Goal: Transaction & Acquisition: Purchase product/service

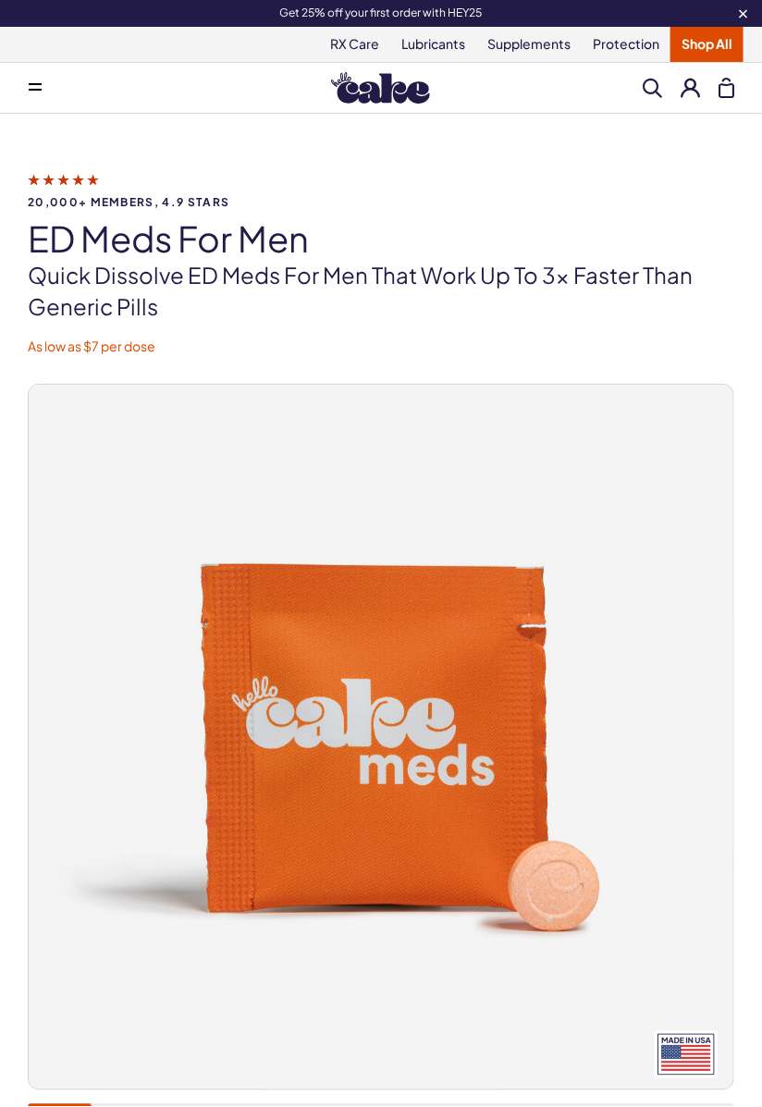
click at [43, 96] on button at bounding box center [35, 87] width 37 height 37
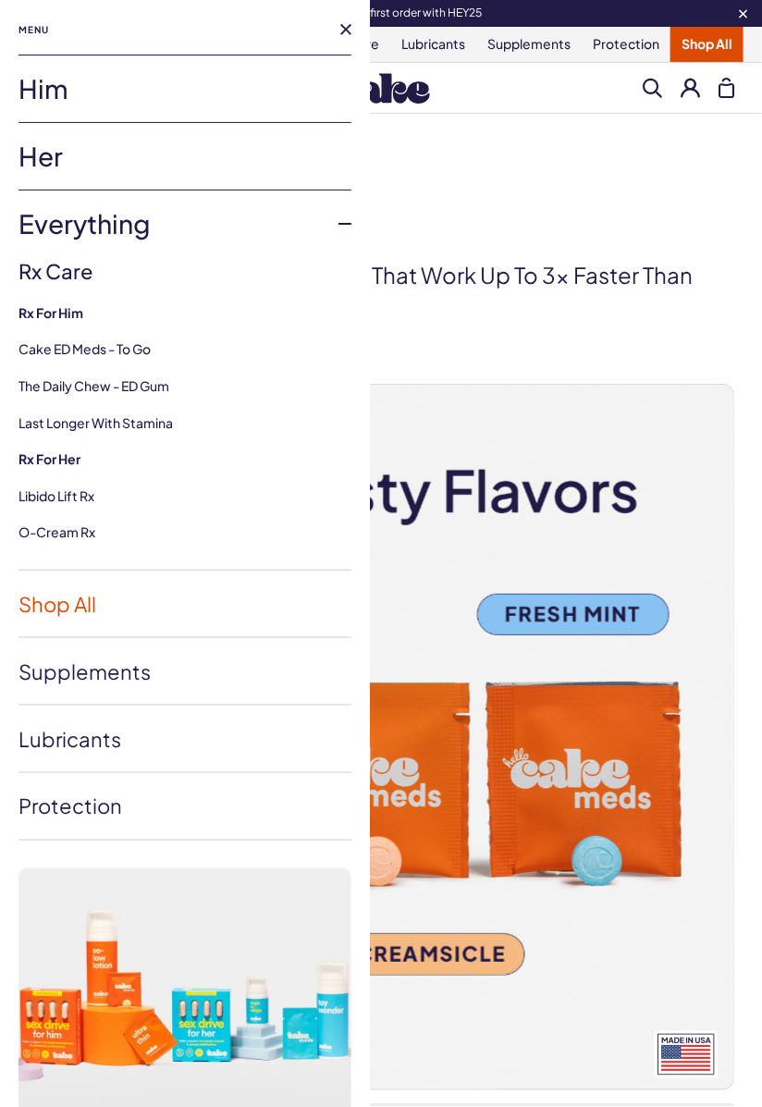
click at [91, 593] on link "Shop All" at bounding box center [184, 604] width 333 height 67
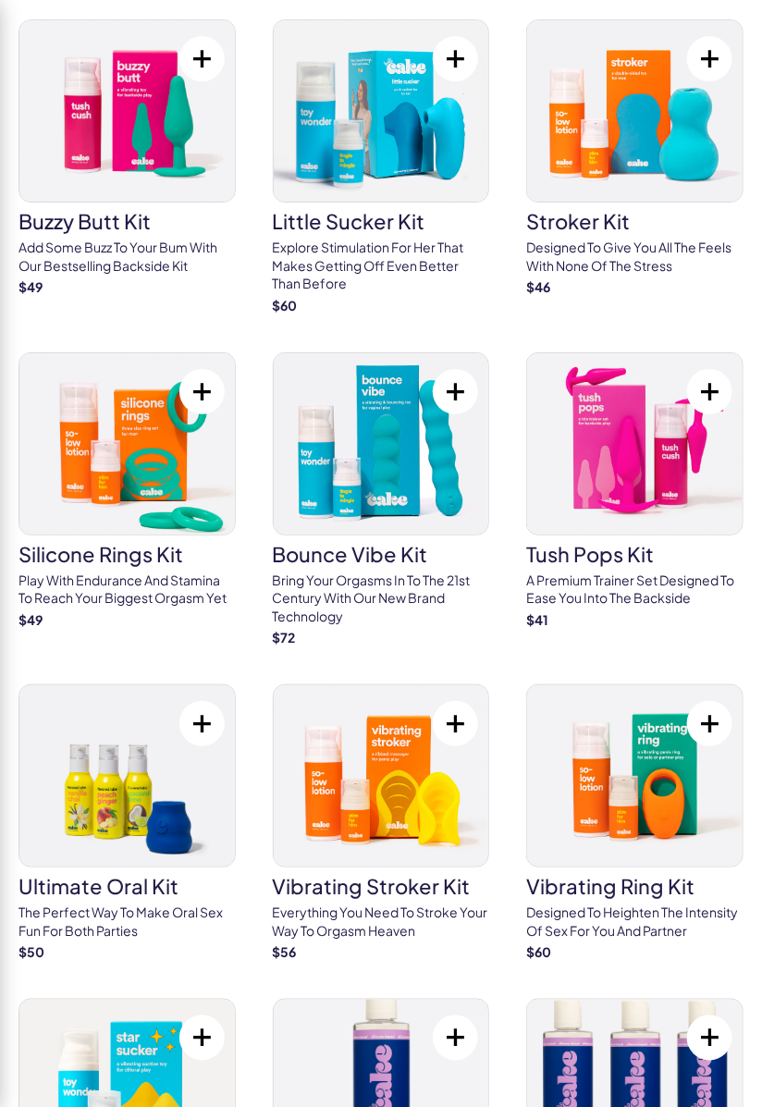
scroll to position [7932, 0]
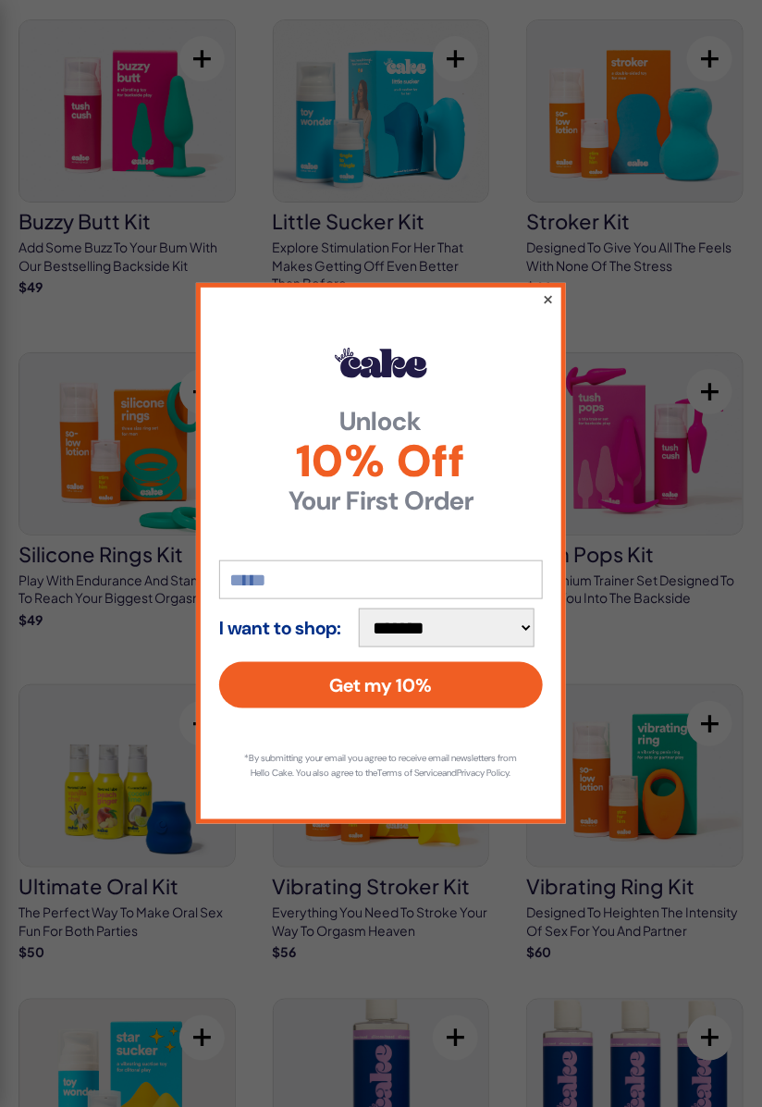
click at [544, 290] on button "×" at bounding box center [548, 299] width 12 height 22
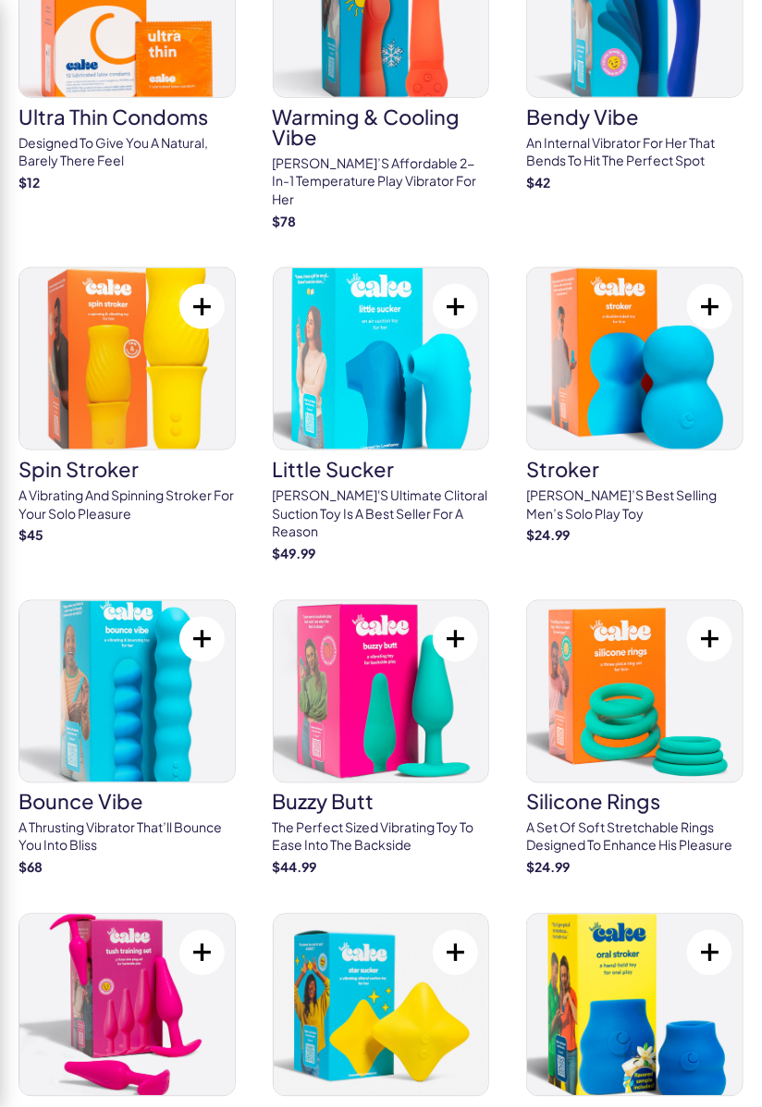
scroll to position [5077, 0]
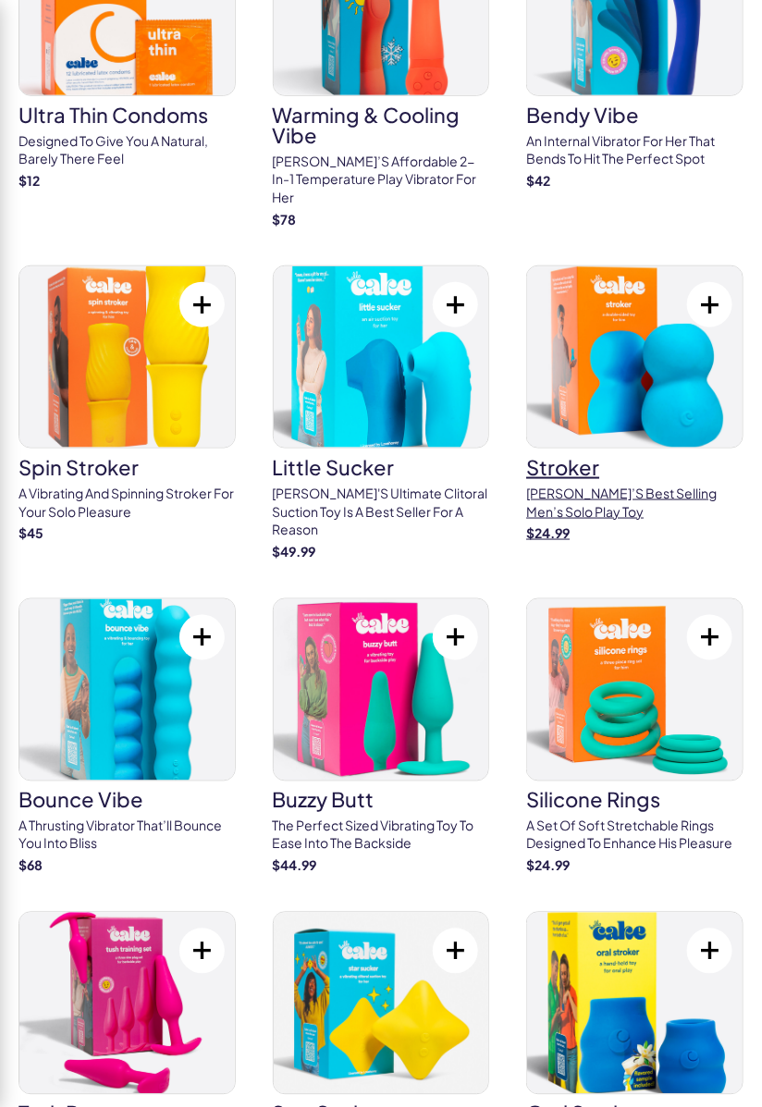
click at [599, 296] on img at bounding box center [635, 356] width 216 height 181
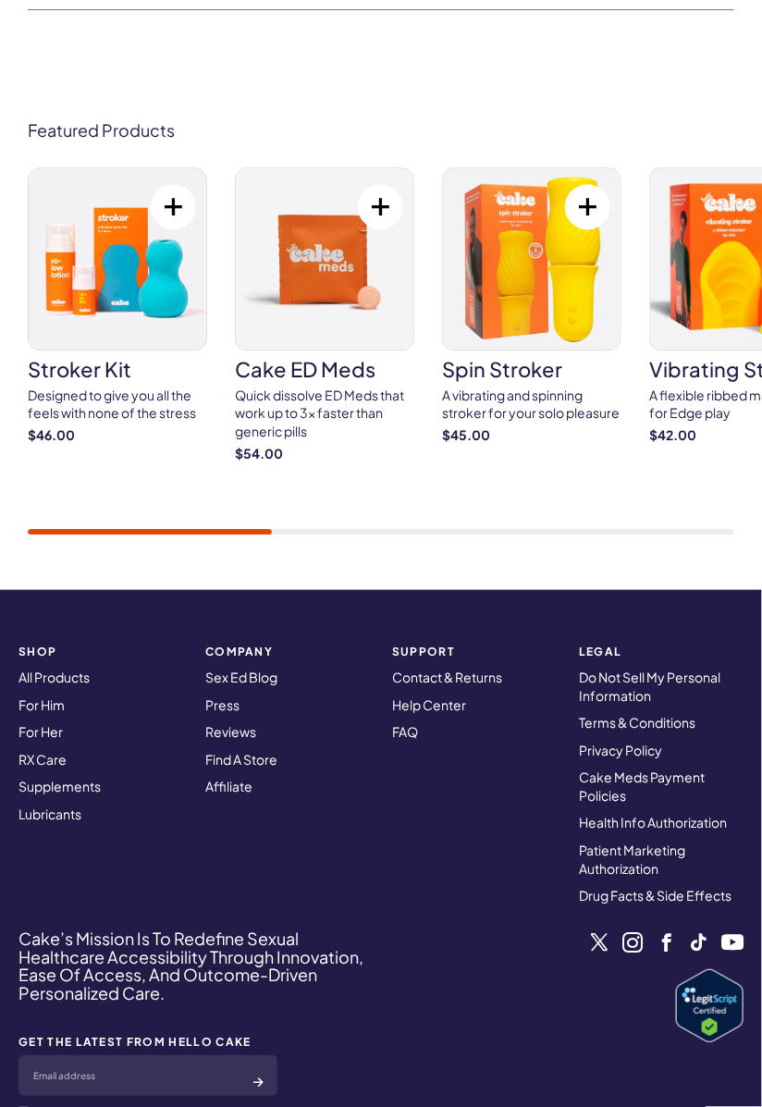
scroll to position [7463, 0]
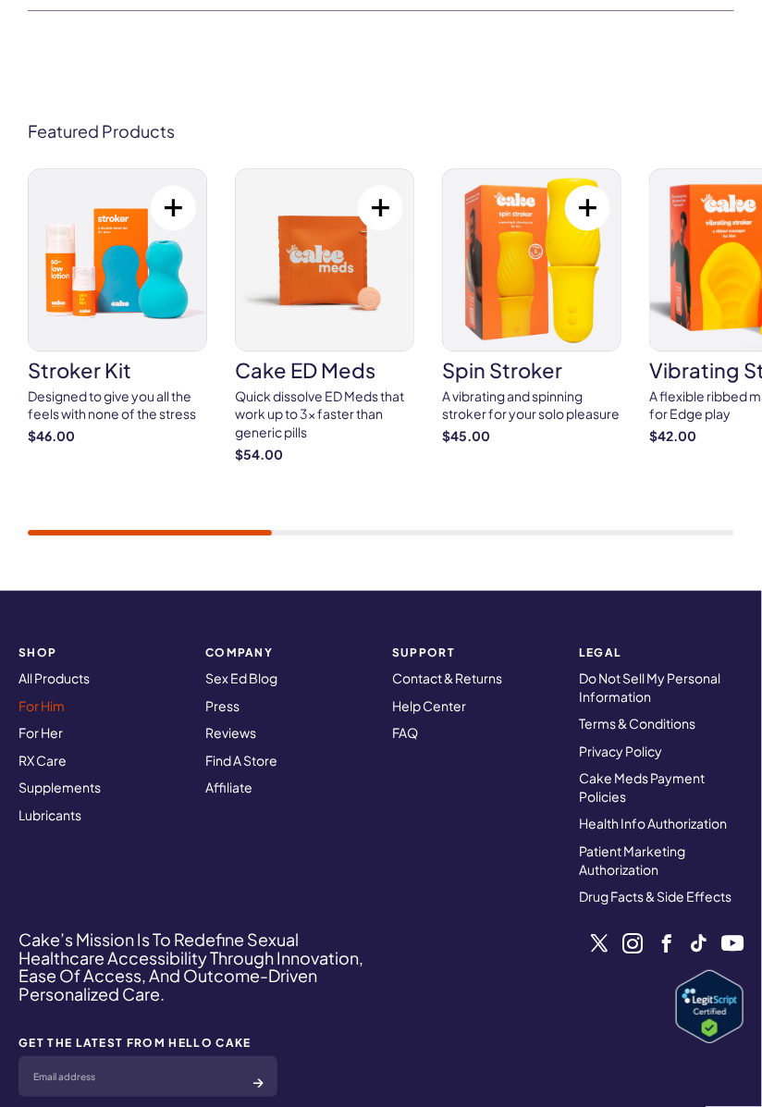
click at [48, 697] on link "For Him" at bounding box center [41, 705] width 46 height 17
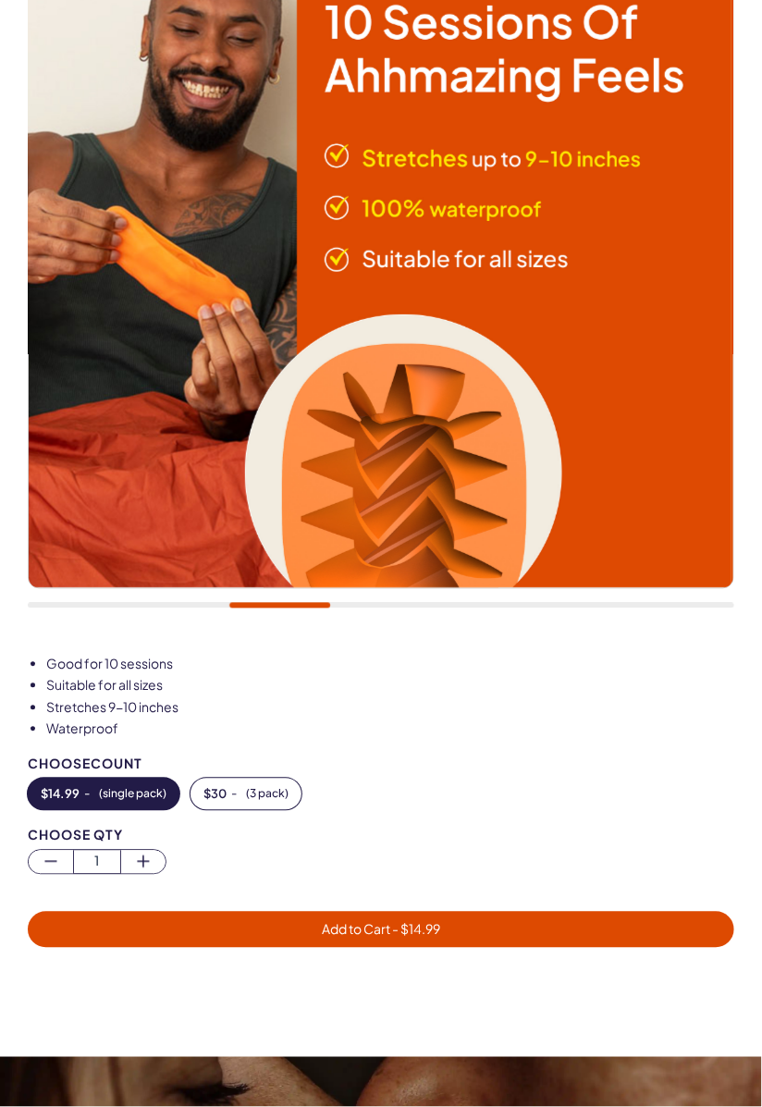
scroll to position [410, 0]
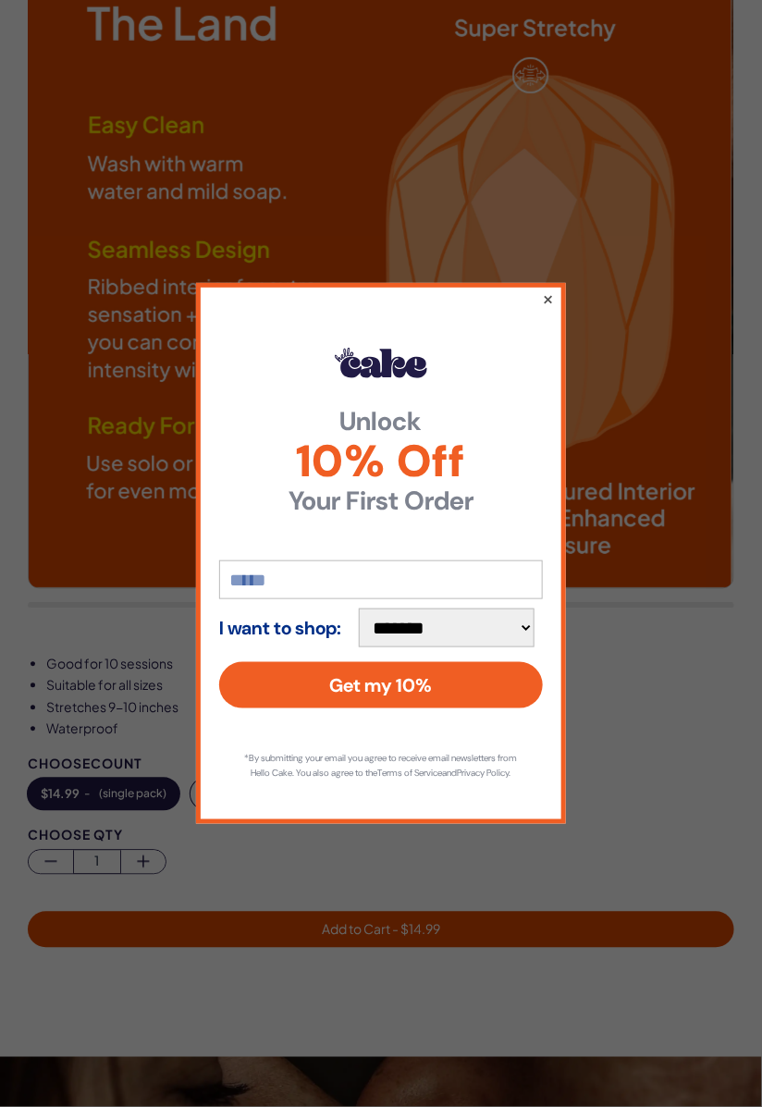
click at [548, 299] on button "×" at bounding box center [548, 299] width 12 height 22
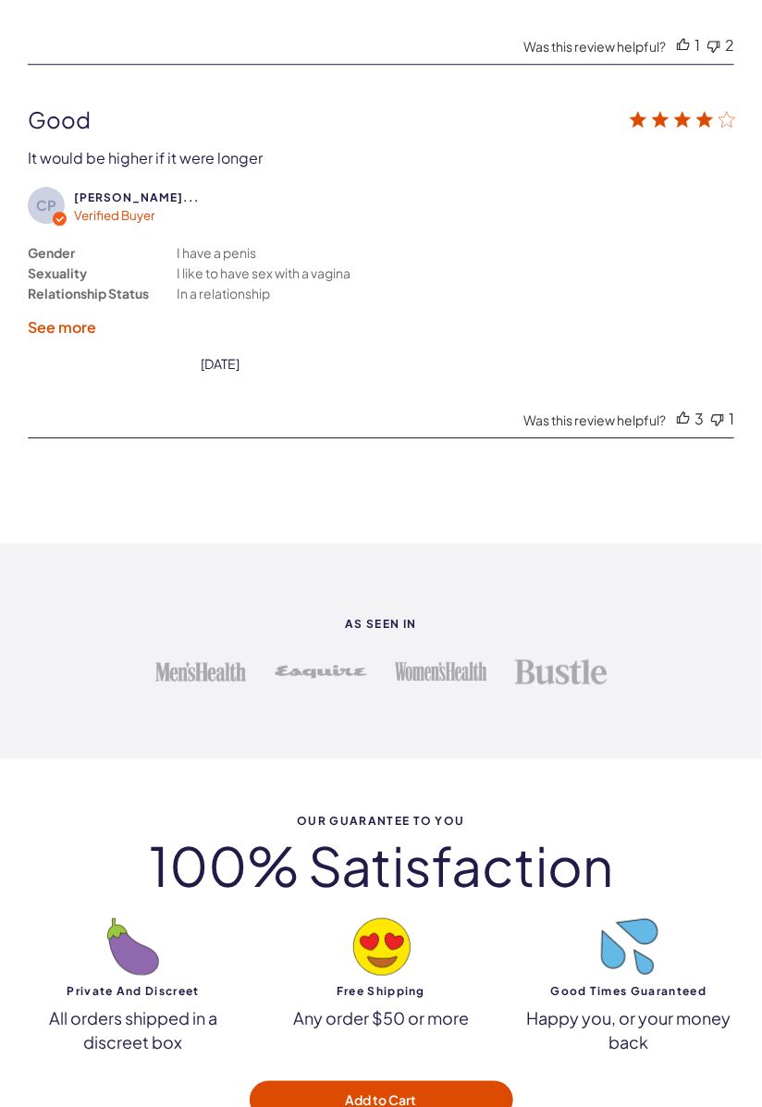
scroll to position [4479, 0]
